Goal: Task Accomplishment & Management: Use online tool/utility

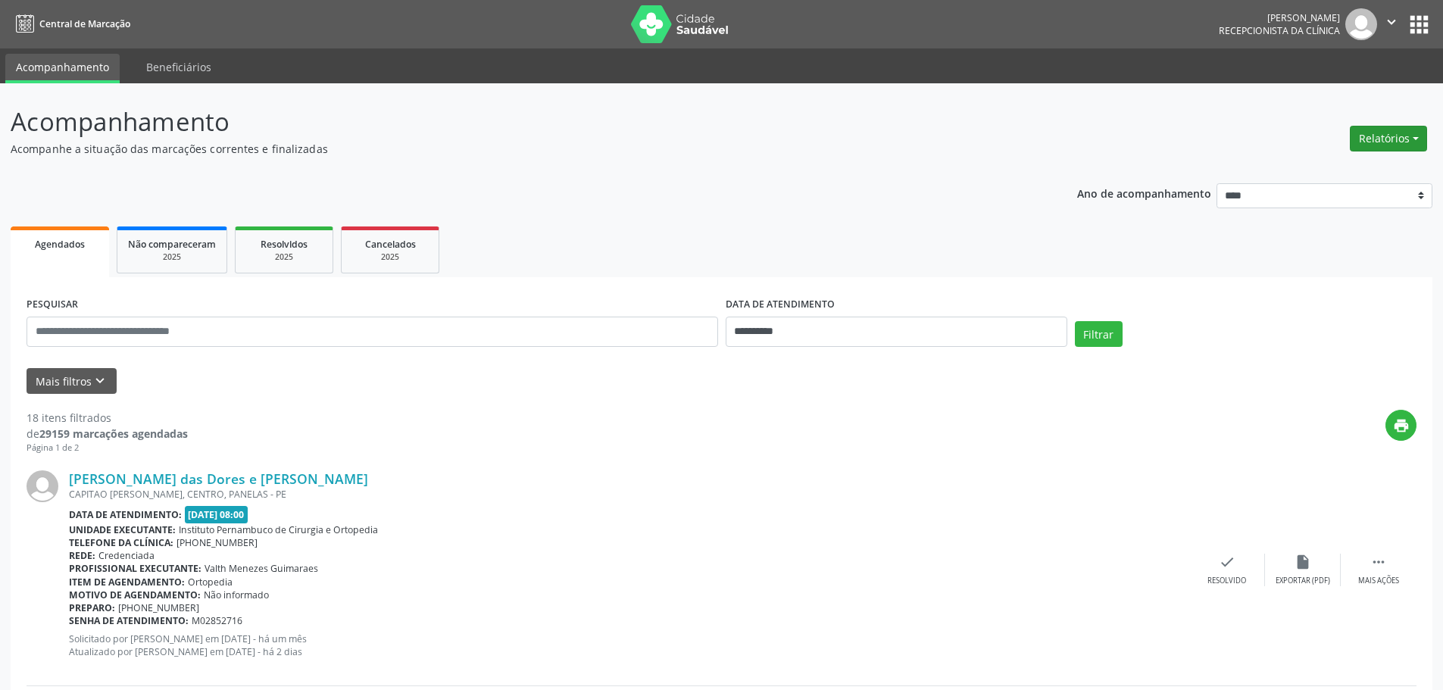
click at [1404, 141] on button "Relatórios" at bounding box center [1388, 139] width 77 height 26
click at [1312, 165] on link "Agendamentos" at bounding box center [1346, 171] width 163 height 21
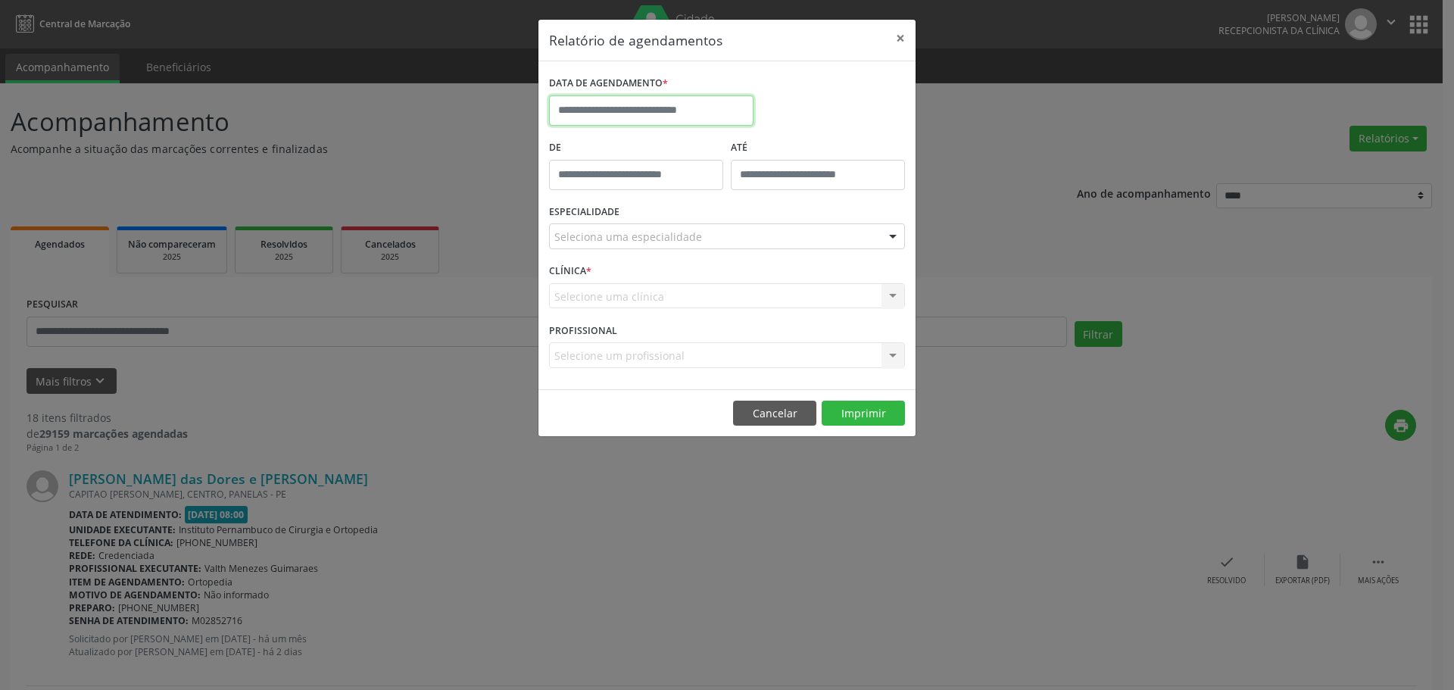
click at [695, 110] on input "text" at bounding box center [651, 110] width 205 height 30
click at [726, 313] on span "29" at bounding box center [732, 311] width 30 height 30
type input "**********"
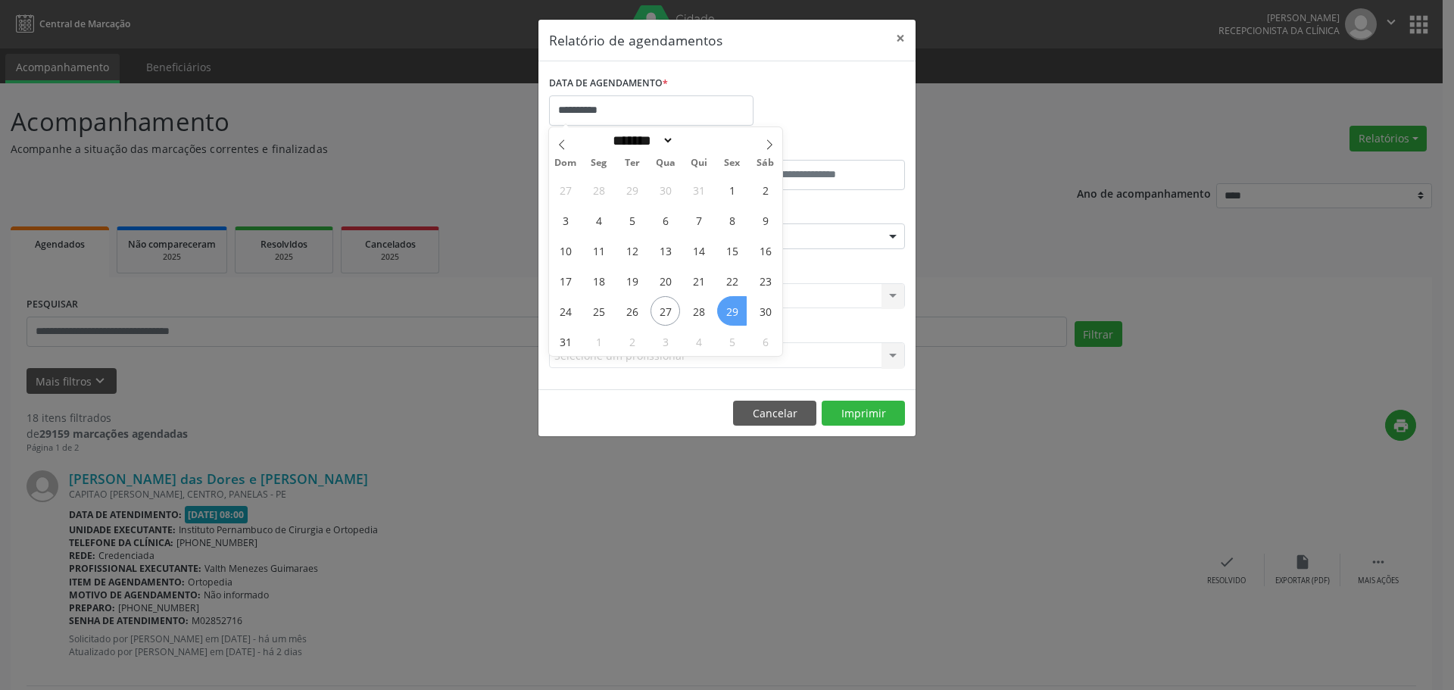
click at [726, 313] on span "29" at bounding box center [732, 311] width 30 height 30
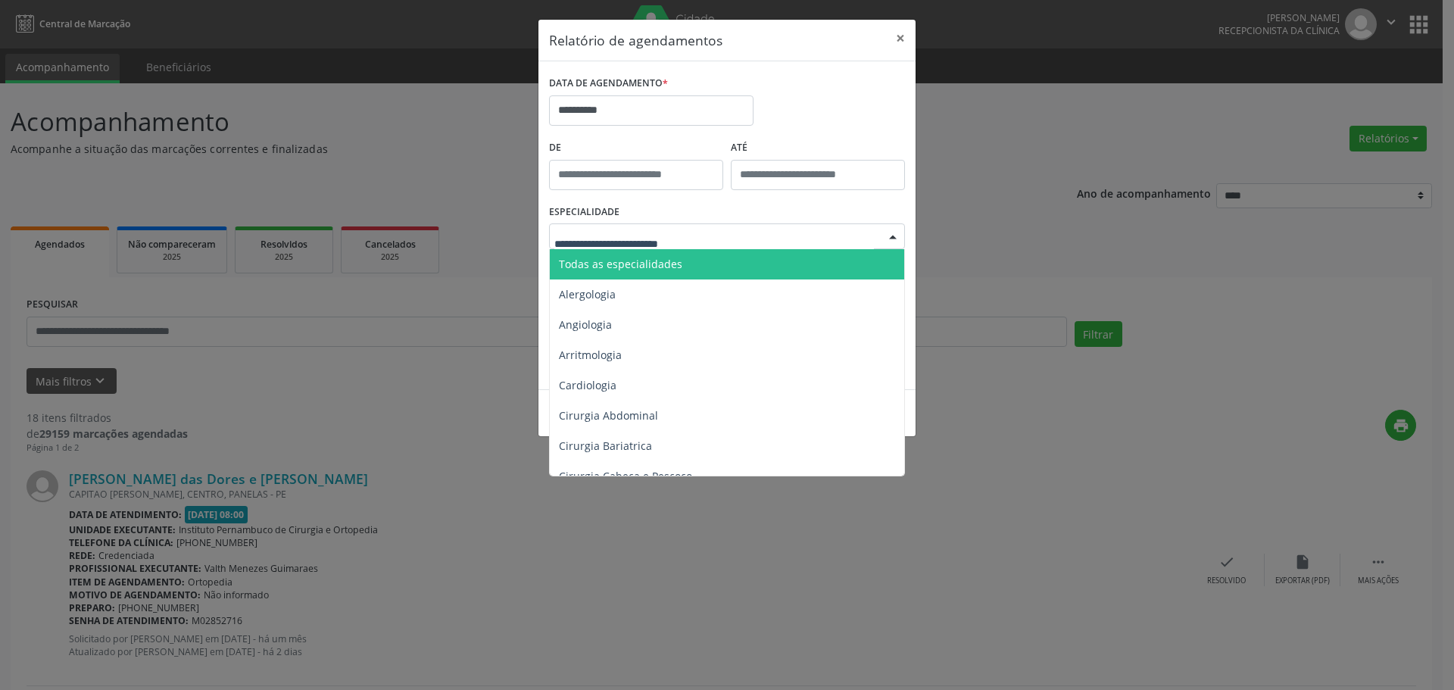
click at [731, 242] on div at bounding box center [727, 236] width 356 height 26
click at [718, 267] on span "Todas as especialidades" at bounding box center [728, 264] width 357 height 30
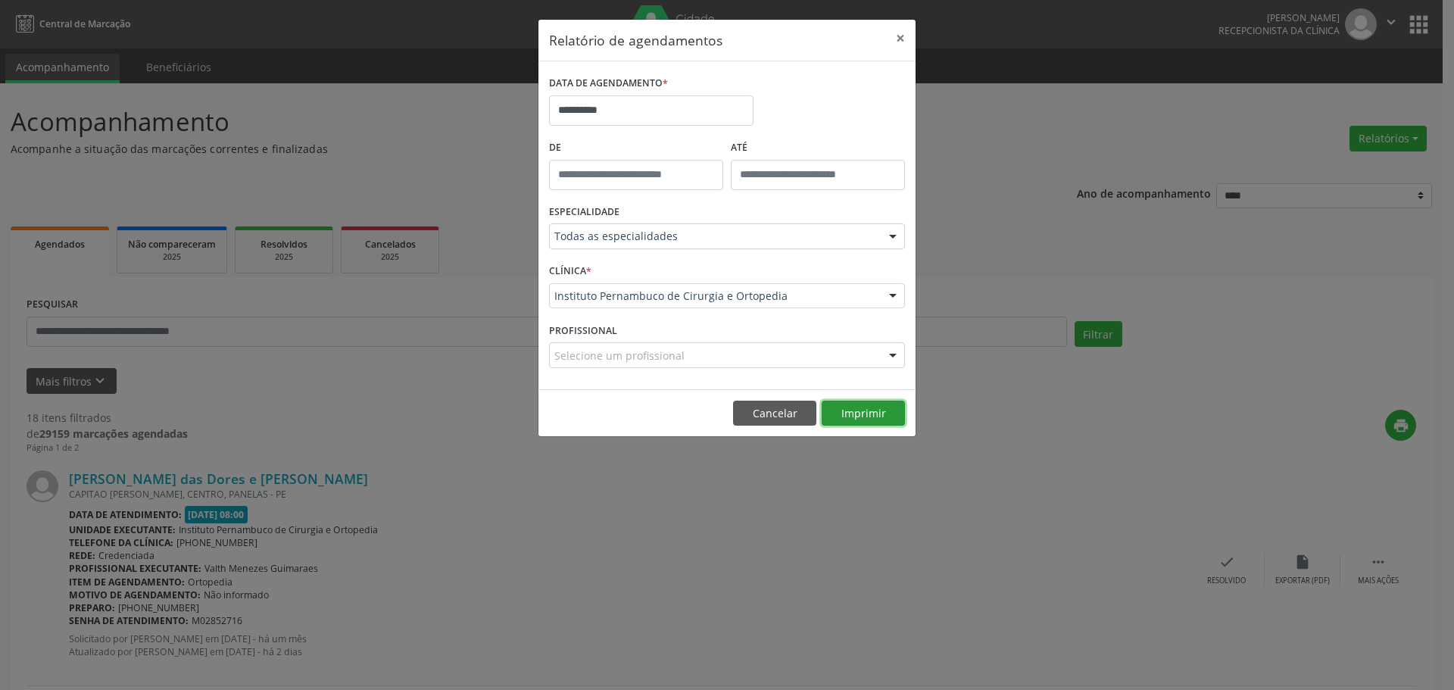
click at [847, 414] on button "Imprimir" at bounding box center [863, 414] width 83 height 26
